Goal: Task Accomplishment & Management: Manage account settings

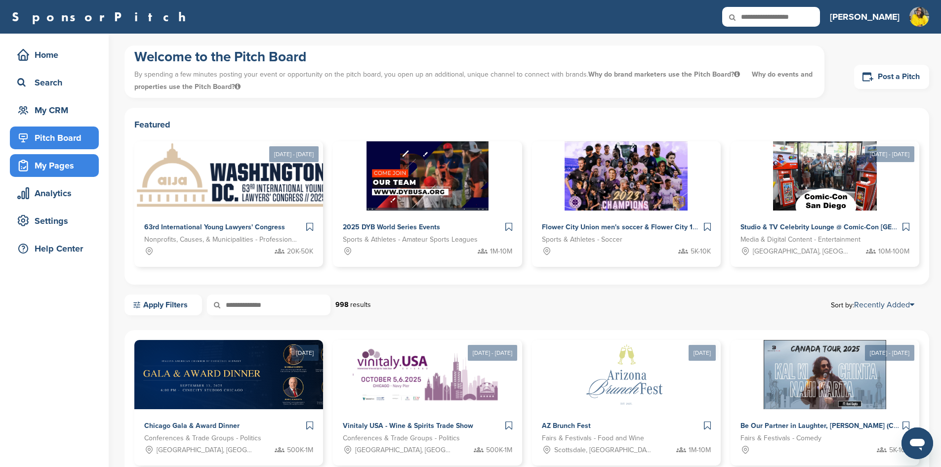
click at [50, 163] on div "My Pages" at bounding box center [57, 166] width 84 height 18
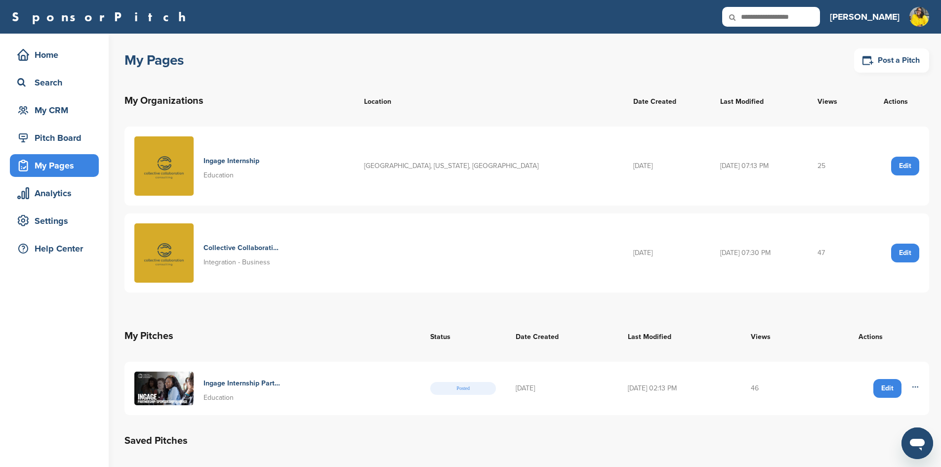
drag, startPoint x: 52, startPoint y: 156, endPoint x: 339, endPoint y: 336, distance: 338.2
click at [339, 336] on th "My Pitches" at bounding box center [273, 336] width 296 height 36
click at [169, 383] on img at bounding box center [163, 389] width 59 height 34
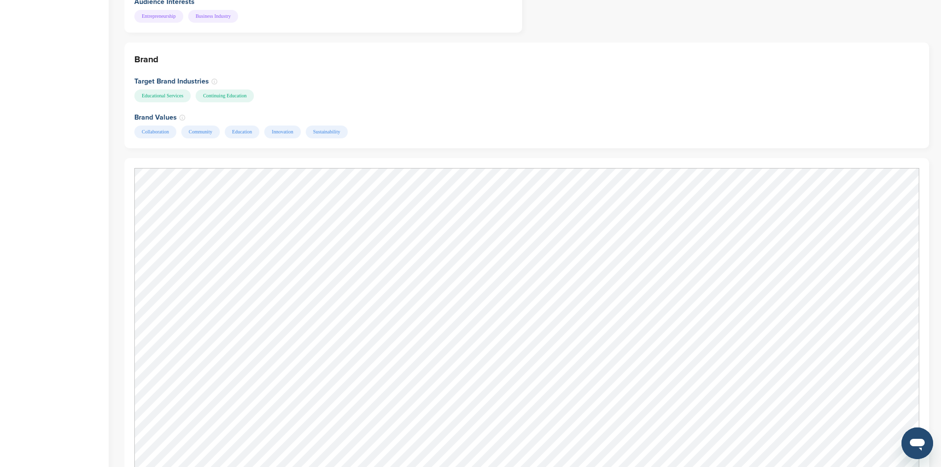
scroll to position [741, 0]
